Goal: Task Accomplishment & Management: Manage account settings

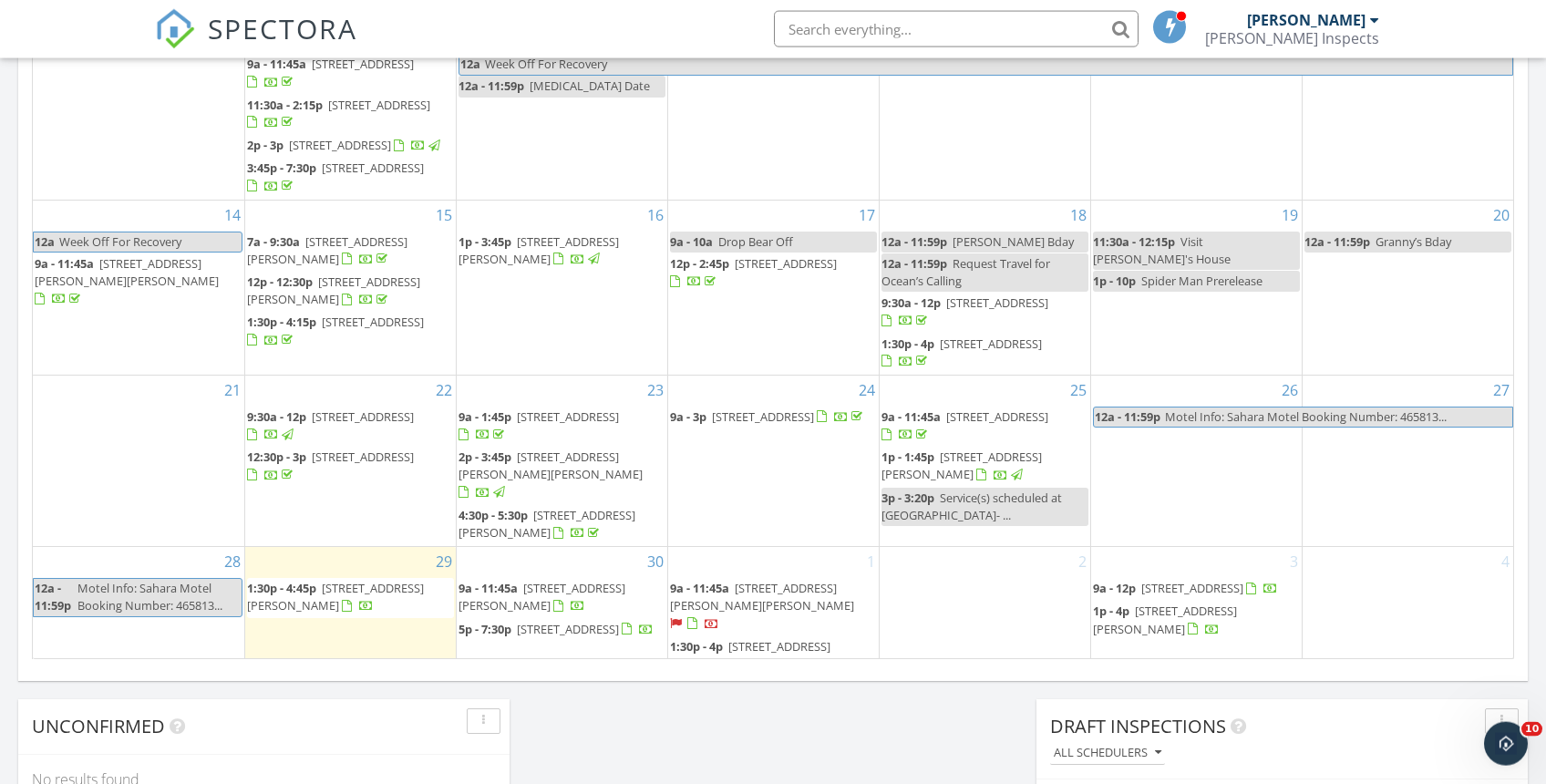
click at [828, 585] on span "[STREET_ADDRESS][PERSON_NAME][PERSON_NAME]" at bounding box center [762, 597] width 184 height 34
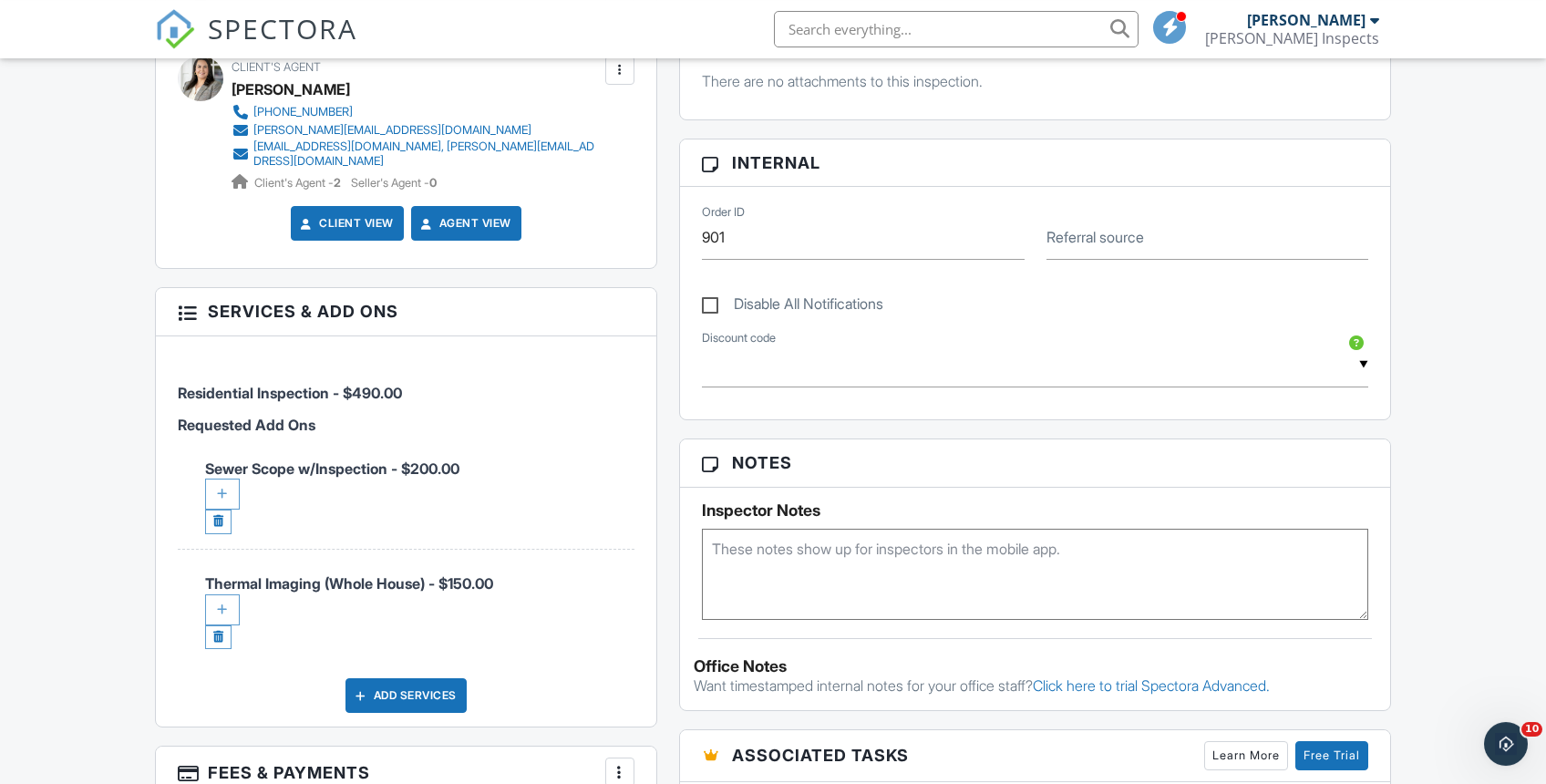
scroll to position [807, 0]
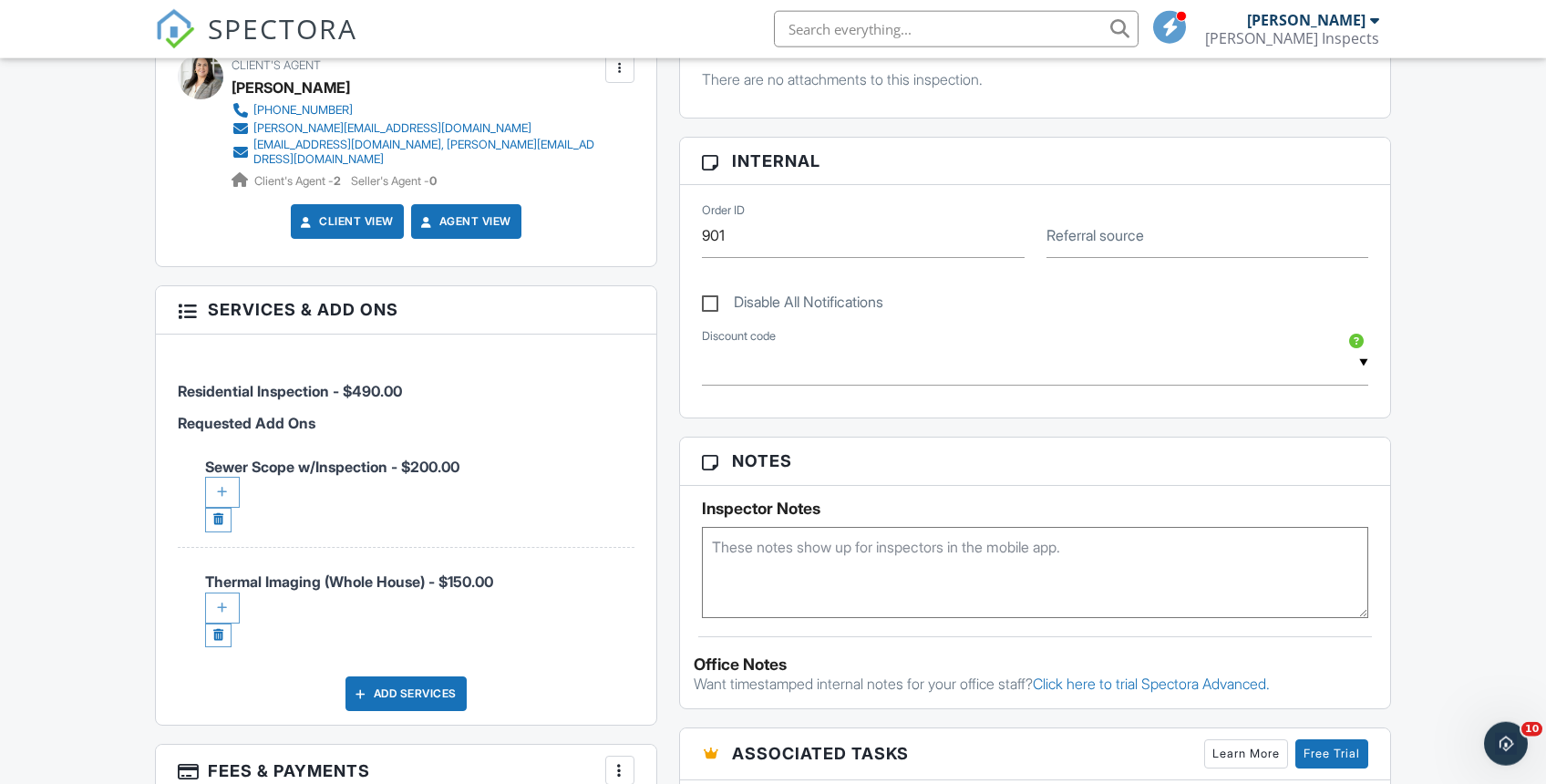
click at [429, 690] on div "Add Services" at bounding box center [407, 694] width 121 height 35
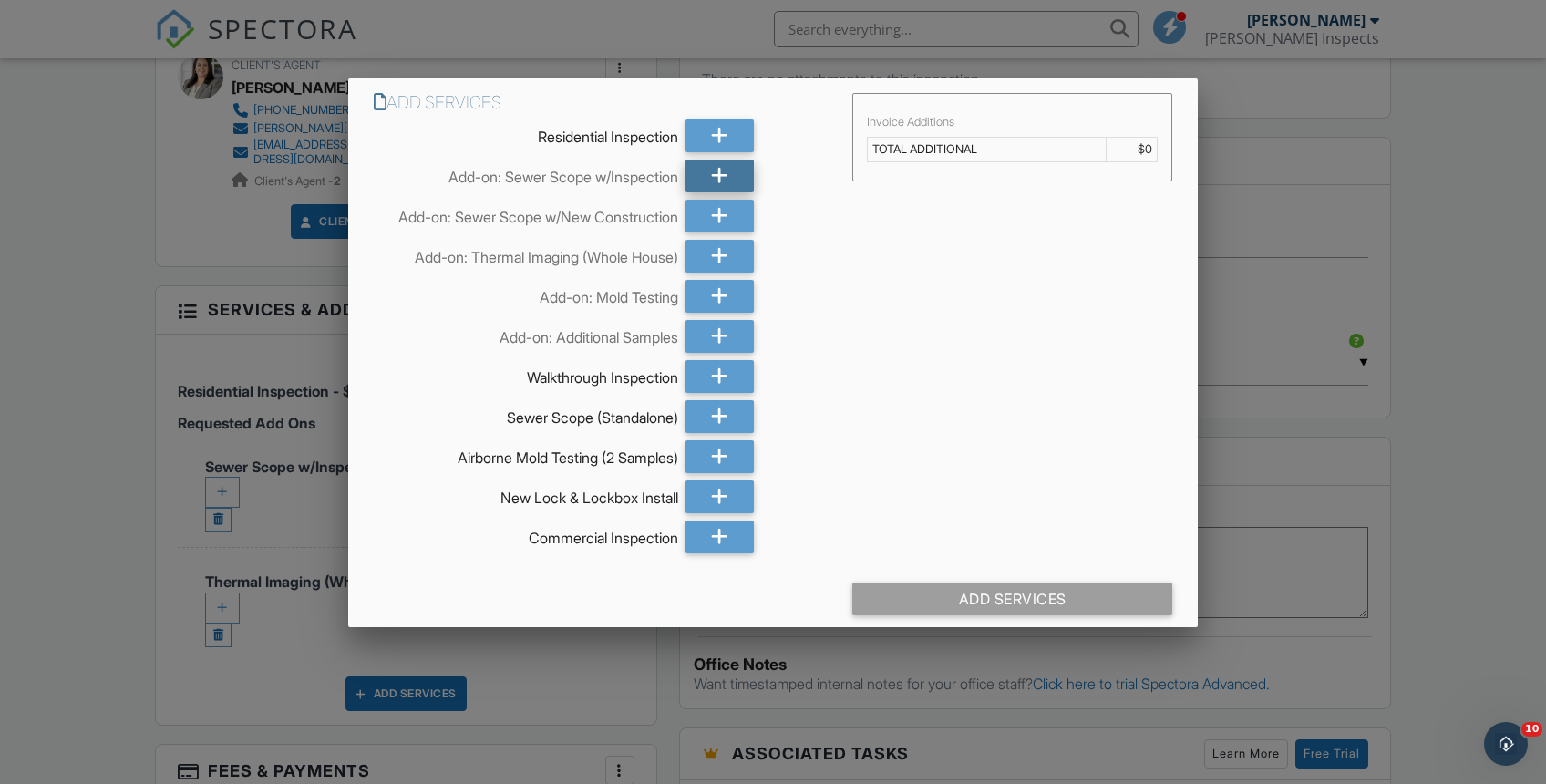
click at [716, 174] on icon at bounding box center [719, 176] width 17 height 33
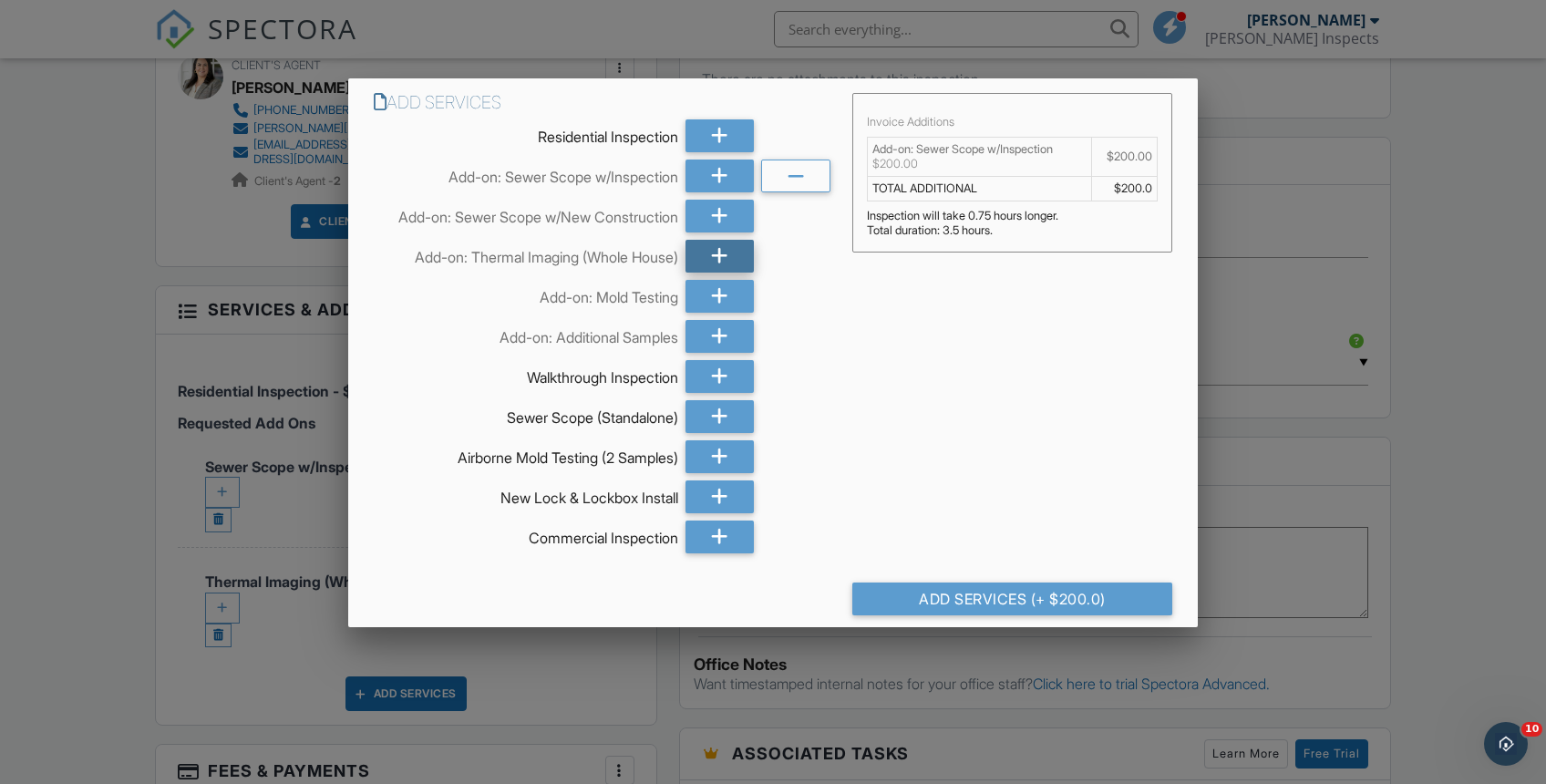
click at [723, 255] on icon at bounding box center [719, 256] width 17 height 33
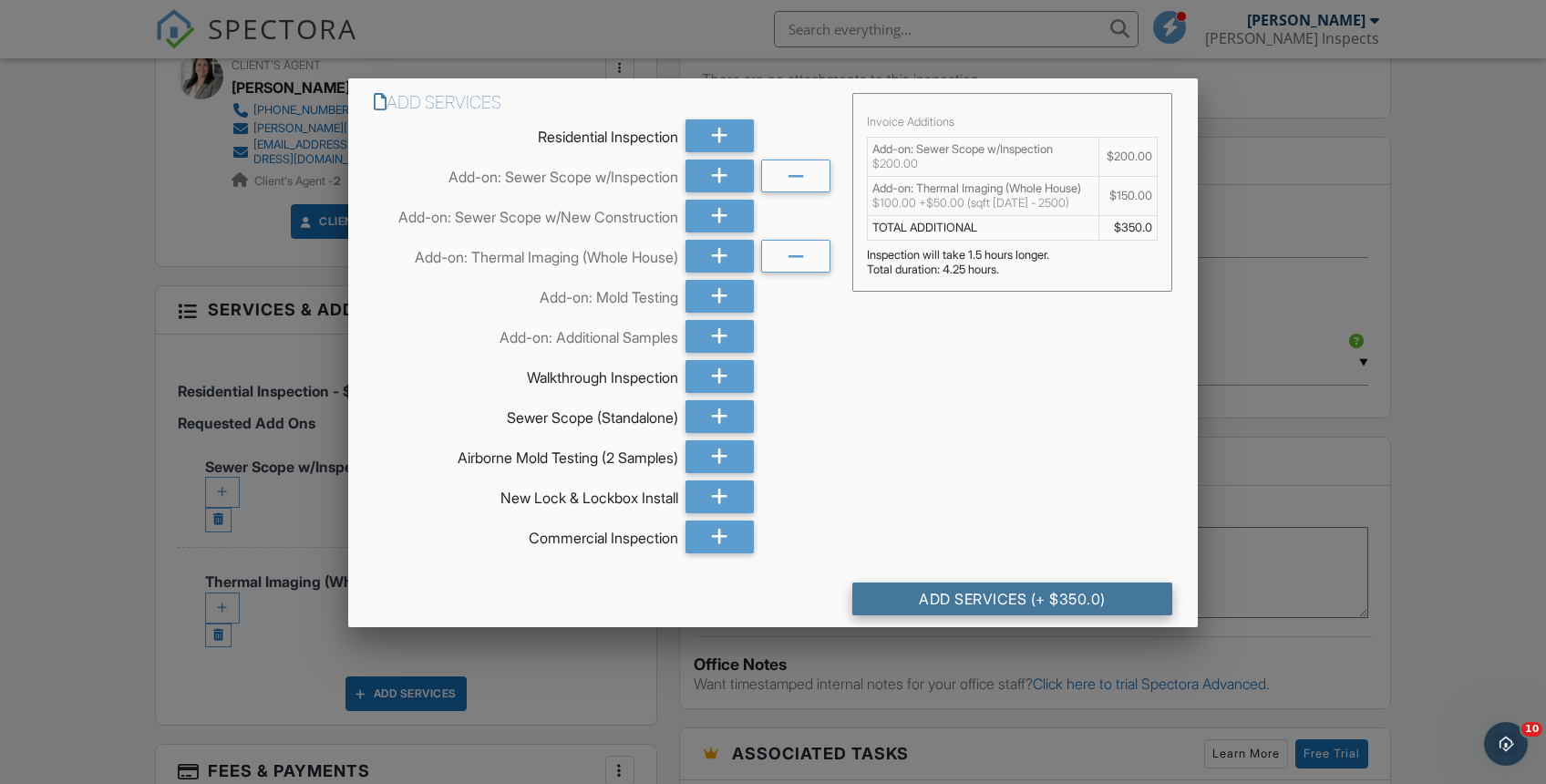
click at [1012, 597] on div "Add Services (+ $350.0)" at bounding box center [1013, 599] width 320 height 33
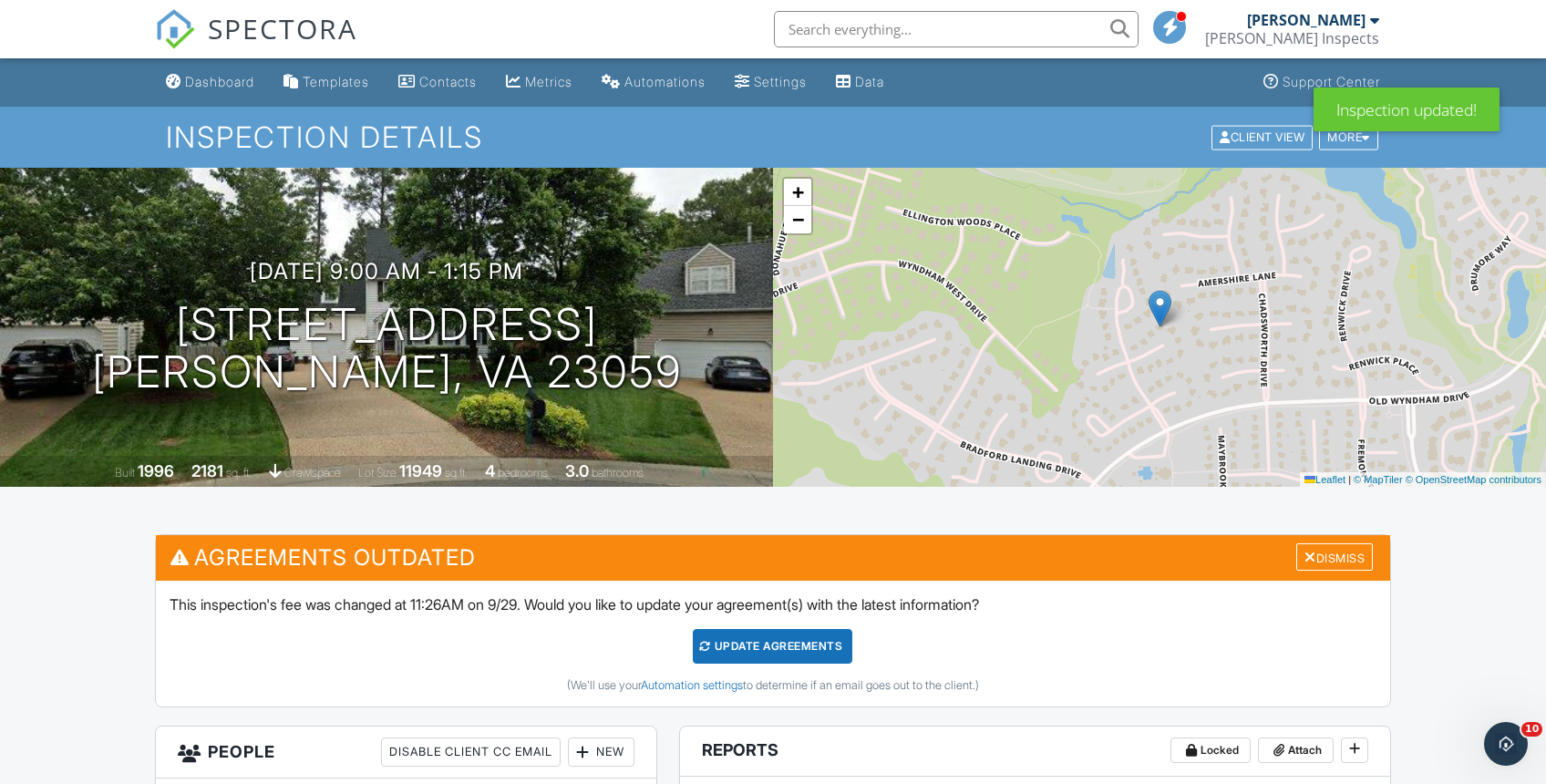
click at [804, 648] on div "Update Agreements" at bounding box center [772, 646] width 159 height 35
click at [804, 648] on div at bounding box center [773, 392] width 1546 height 784
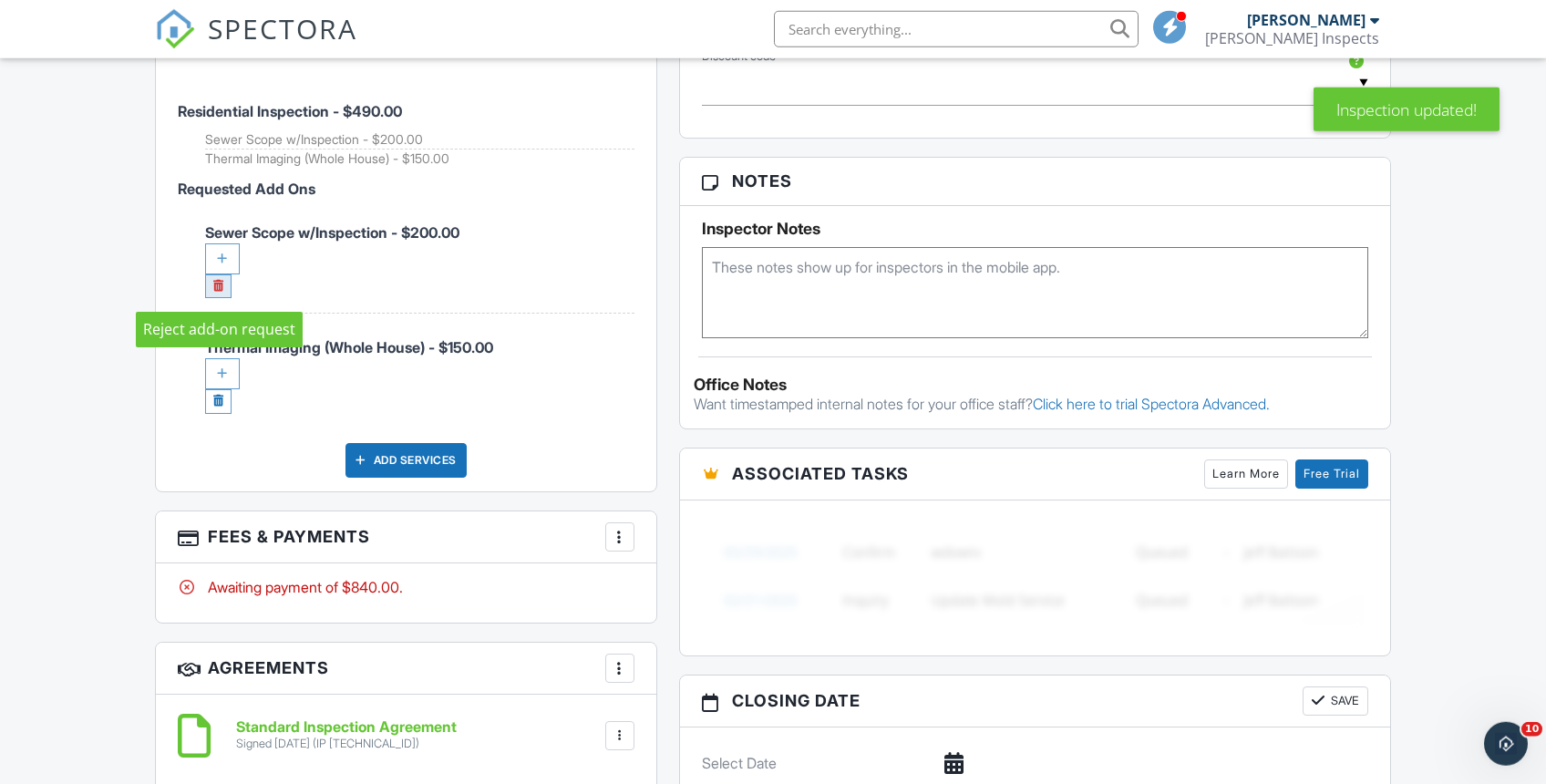
click at [219, 288] on link at bounding box center [218, 286] width 27 height 25
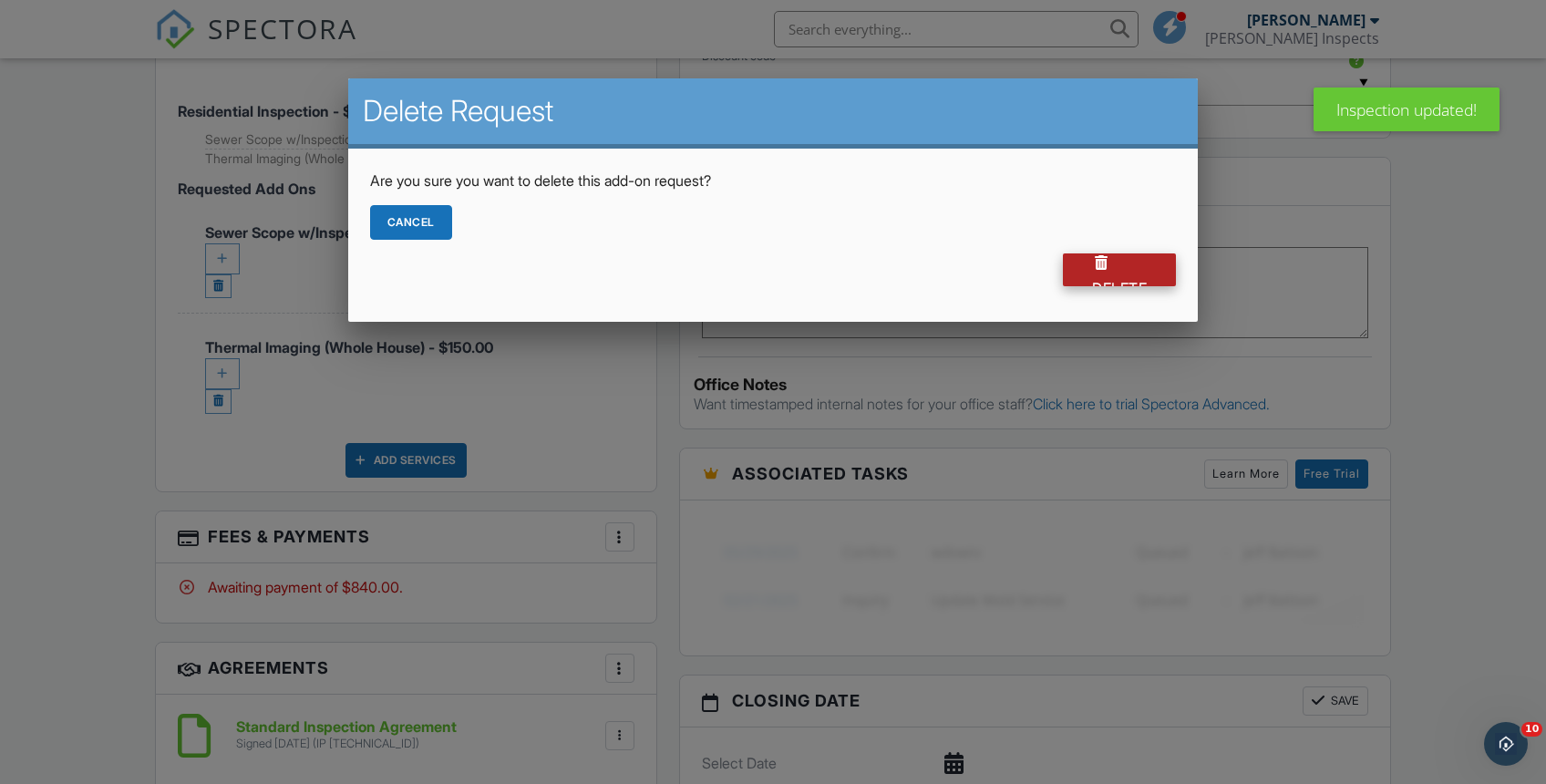
click at [1124, 272] on div "Delete" at bounding box center [1119, 270] width 113 height 33
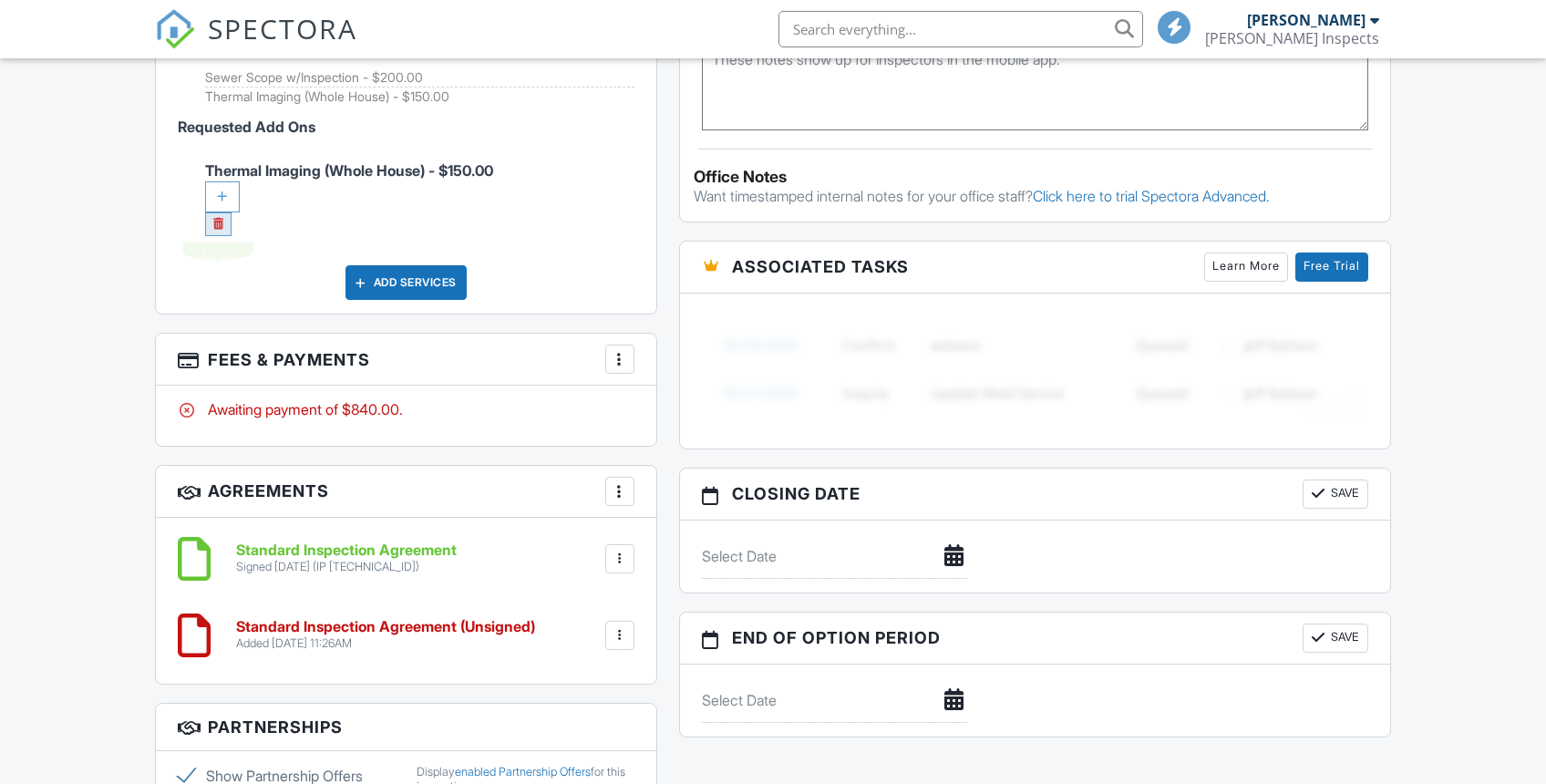
click at [218, 228] on div "People Disable Client CC Email New Listing Agent Add Another Person Inspector C…" at bounding box center [407, 211] width 524 height 1653
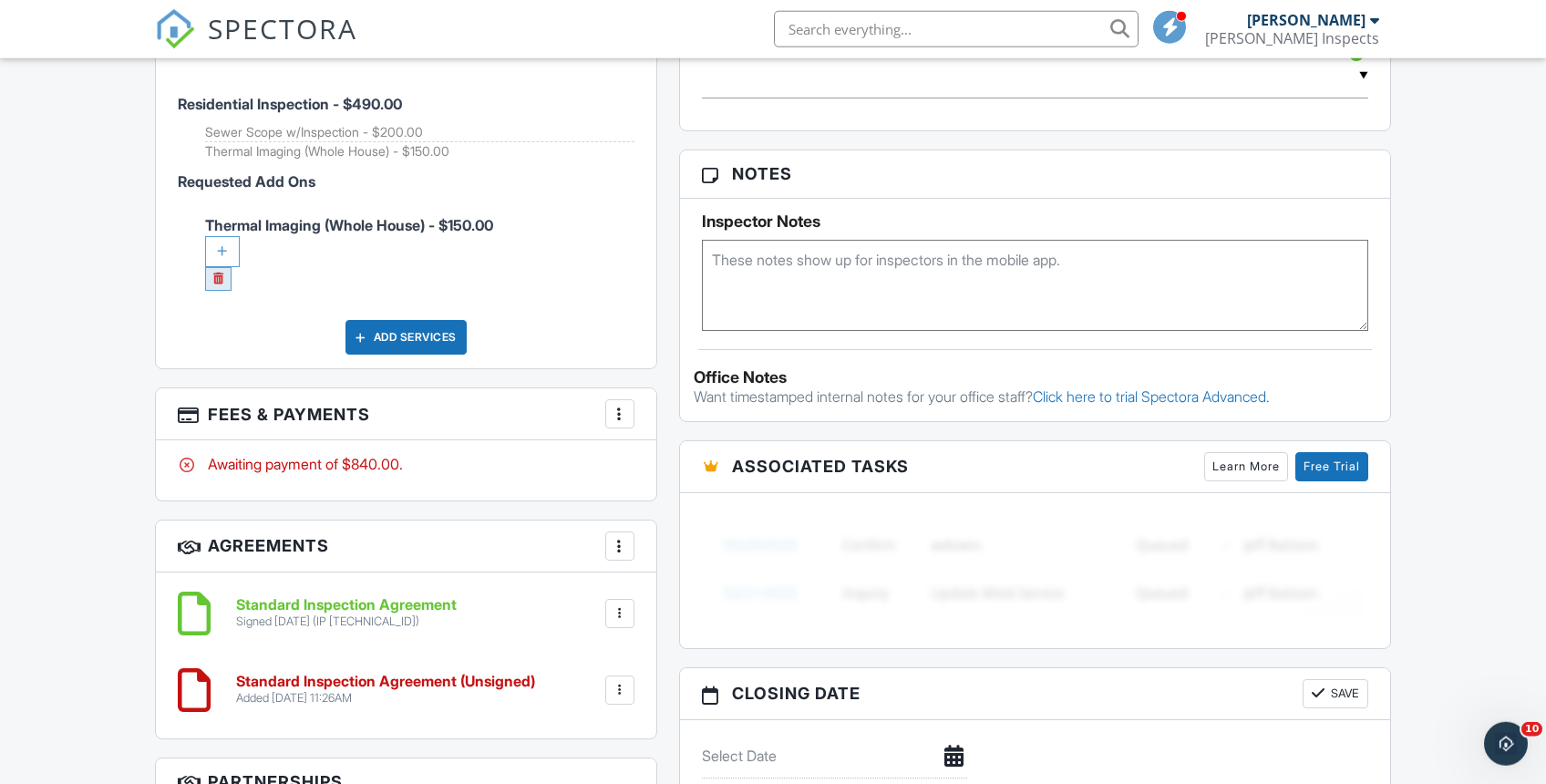
scroll to position [1091, 0]
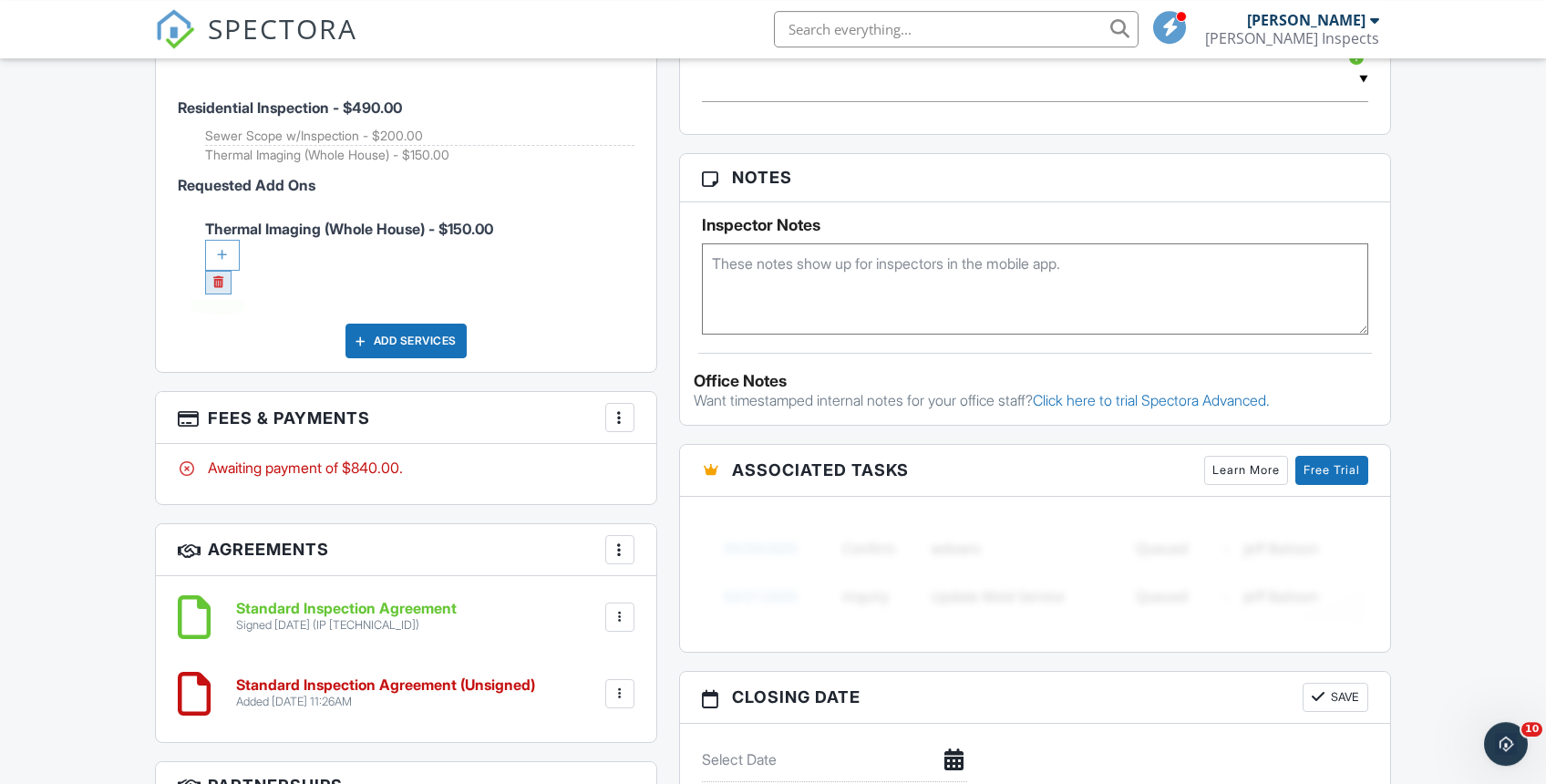
click at [224, 278] on link at bounding box center [218, 282] width 27 height 25
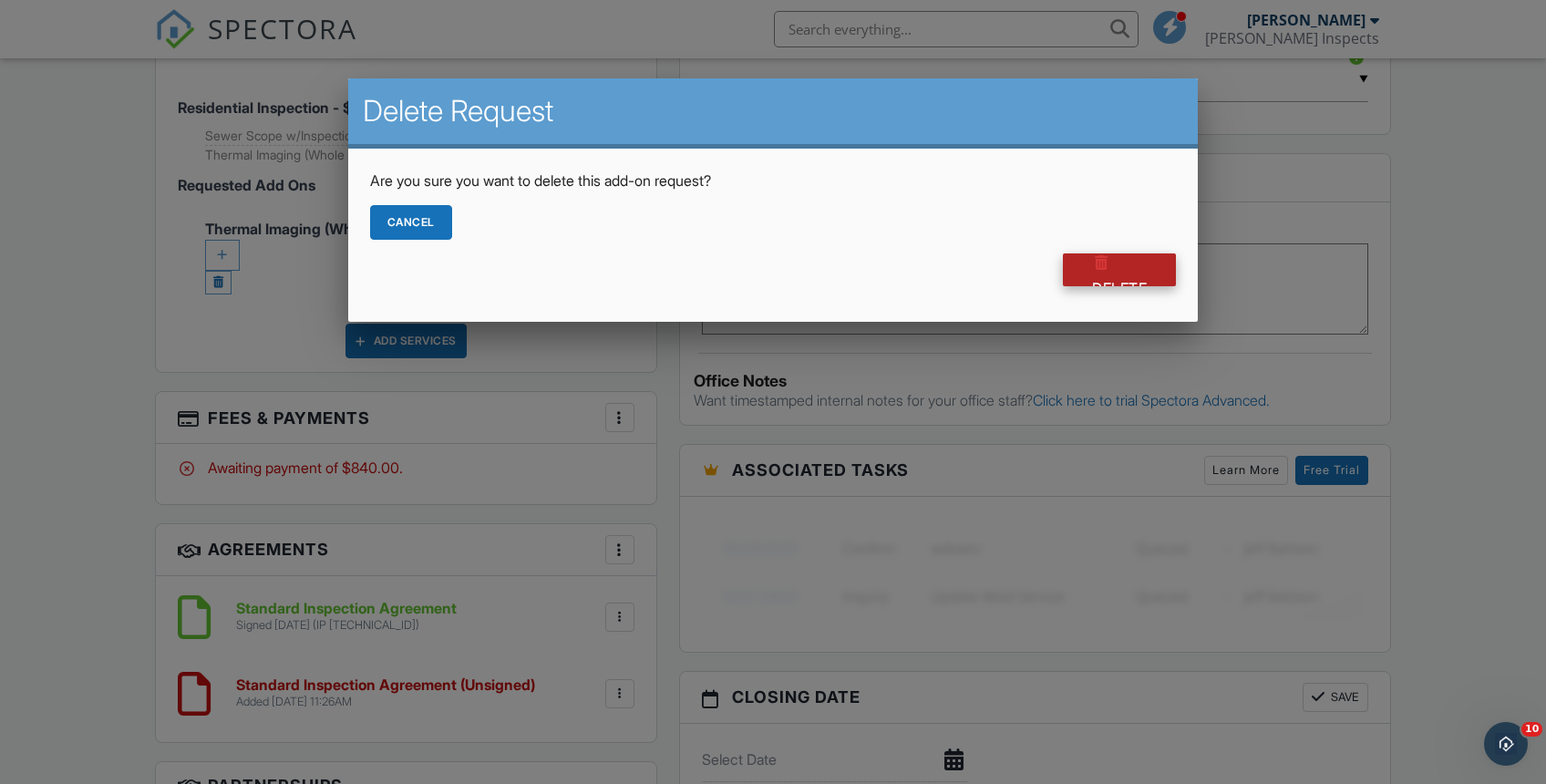
click at [1099, 270] on div at bounding box center [1102, 263] width 18 height 18
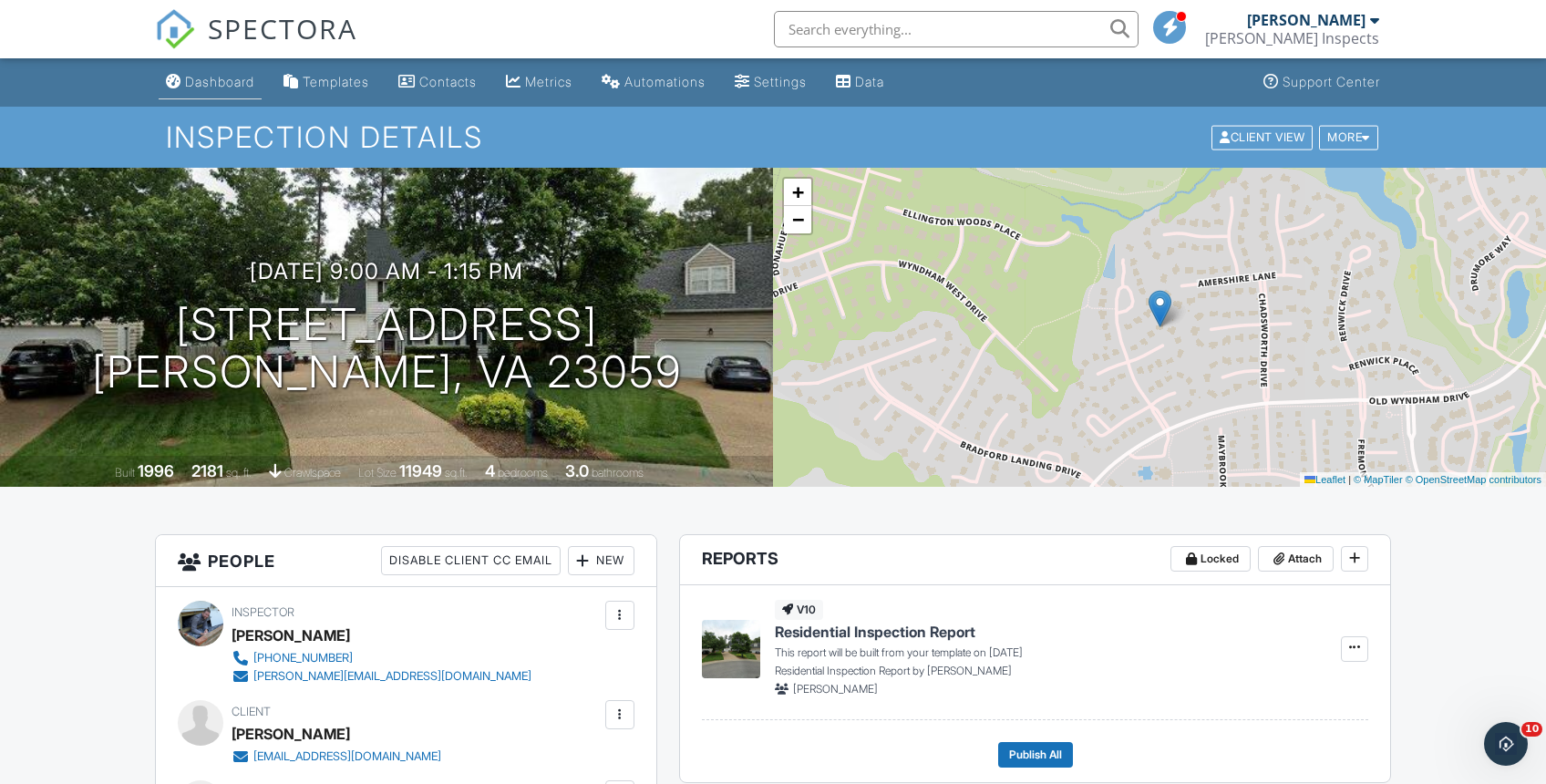
click at [227, 88] on div "Dashboard" at bounding box center [219, 81] width 69 height 16
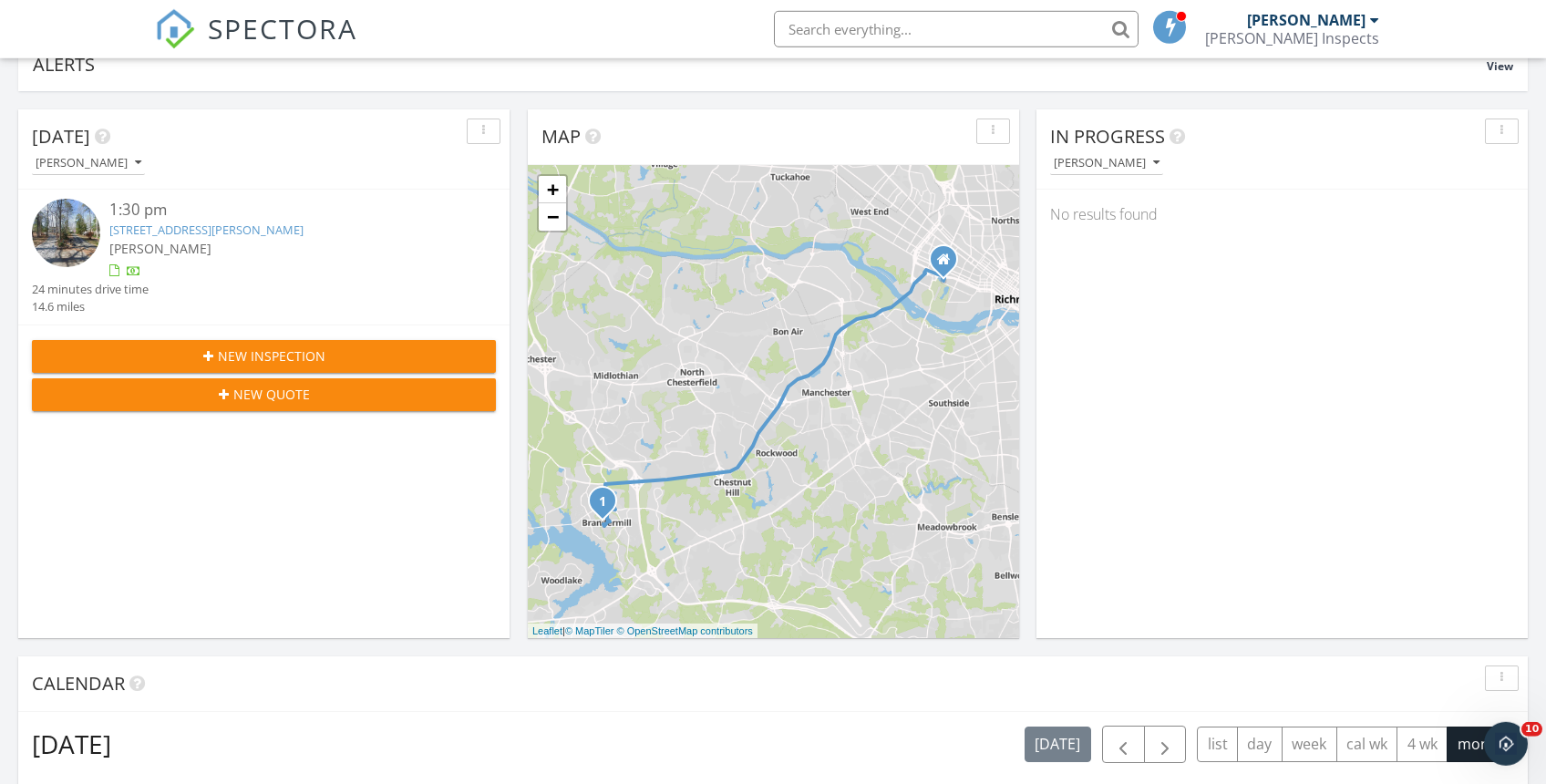
scroll to position [172, 0]
